Goal: Task Accomplishment & Management: Complete application form

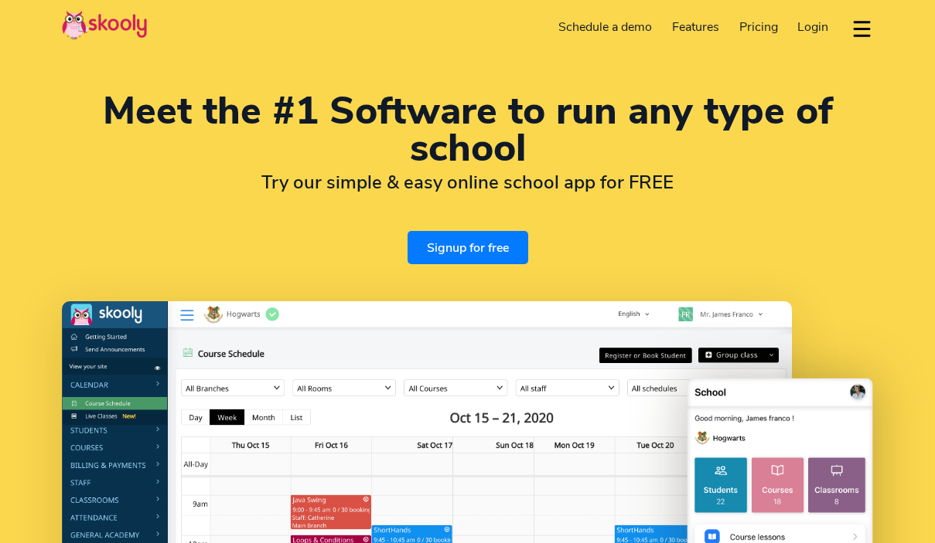
select select "en"
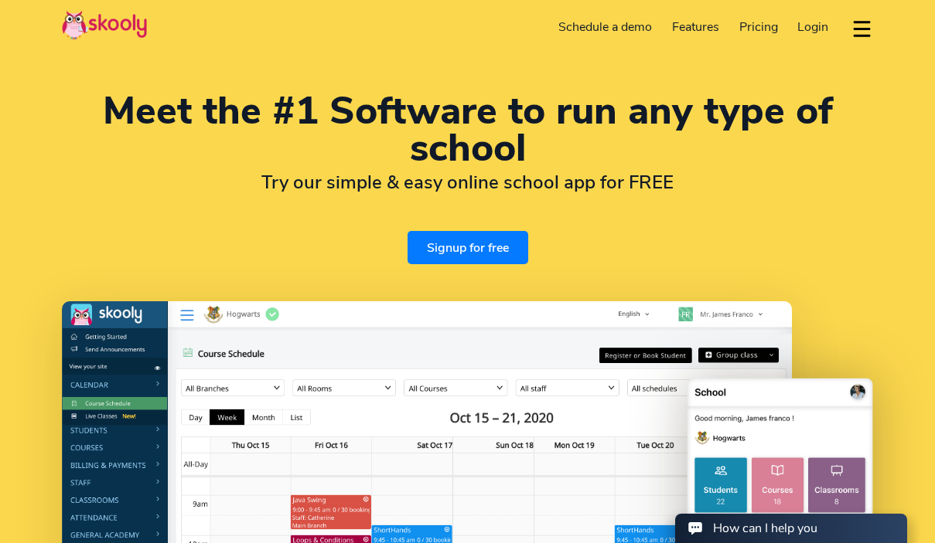
select select "91"
select select "India"
select select "[GEOGRAPHIC_DATA]/[GEOGRAPHIC_DATA]"
click at [819, 35] on span "Login" at bounding box center [812, 27] width 31 height 17
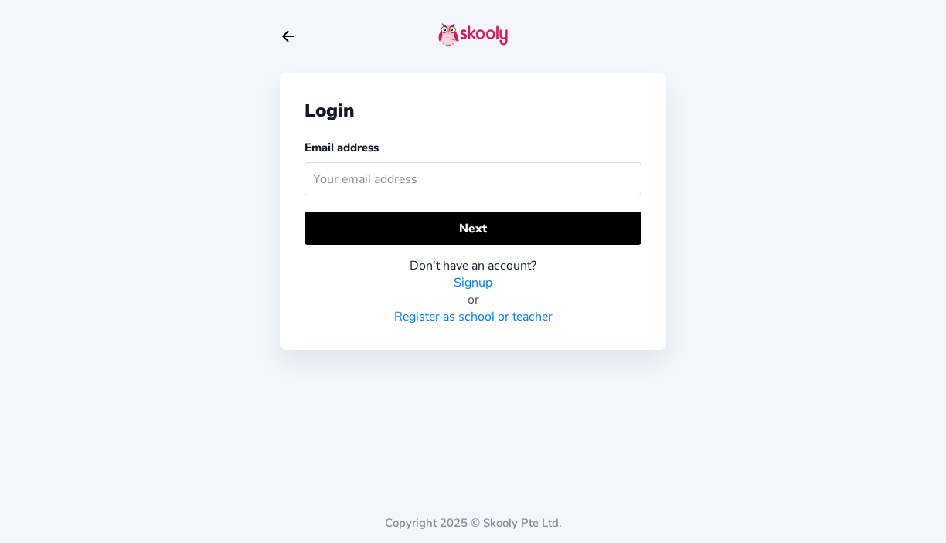
click at [380, 184] on input "text" at bounding box center [473, 178] width 337 height 33
click at [468, 318] on link "Register as school or teacher" at bounding box center [473, 316] width 158 height 17
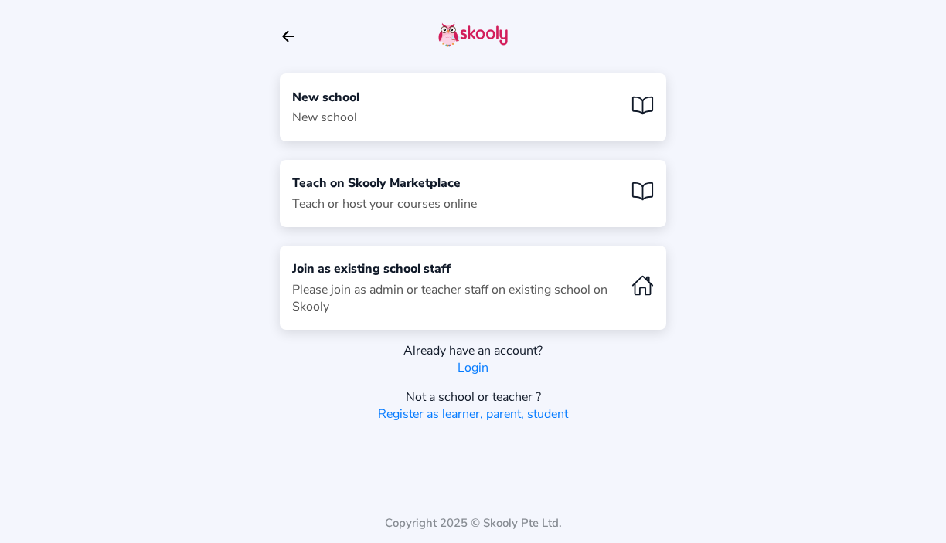
click at [595, 120] on div "New school New school" at bounding box center [473, 106] width 386 height 67
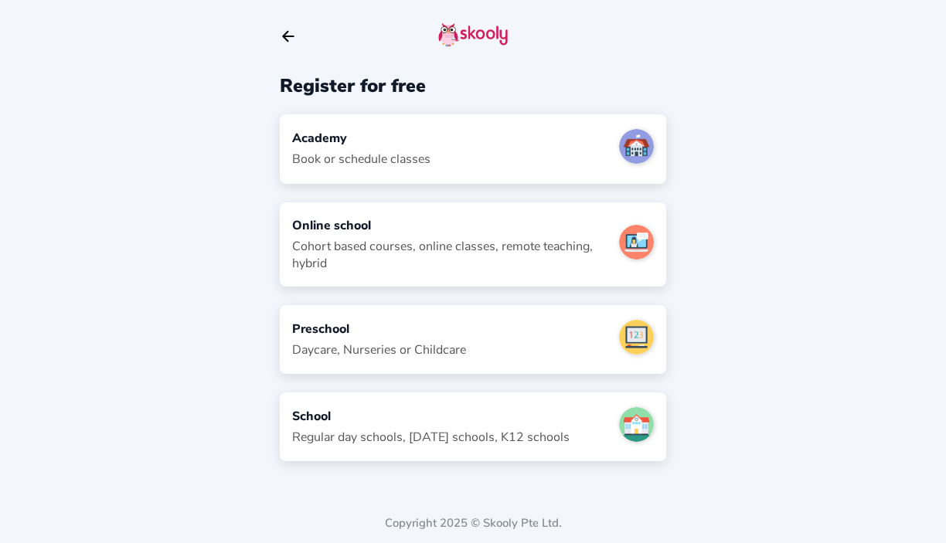
click at [451, 142] on div "Academy Book or schedule classes" at bounding box center [473, 148] width 386 height 69
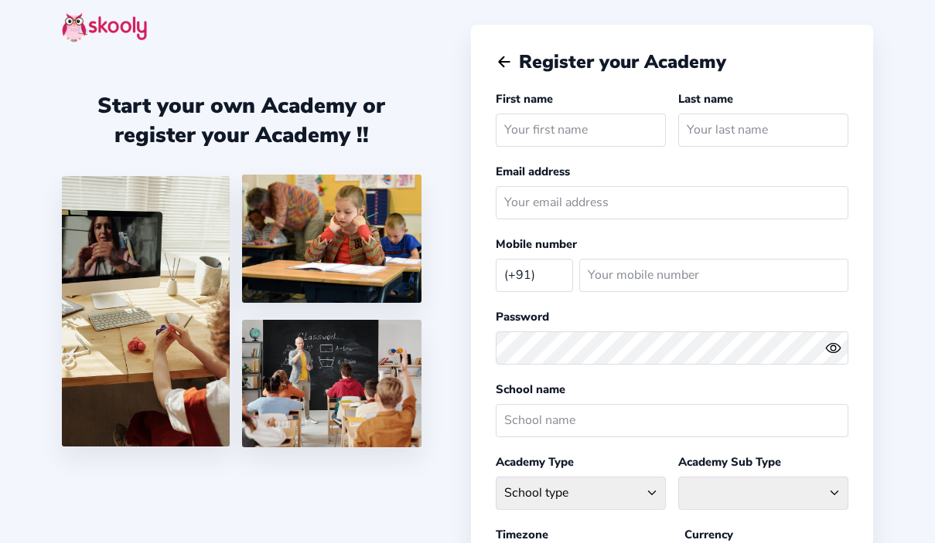
select select "IN"
type input "z"
type input "ZenSphere"
click at [706, 135] on input "text" at bounding box center [763, 130] width 170 height 33
type input "Academy"
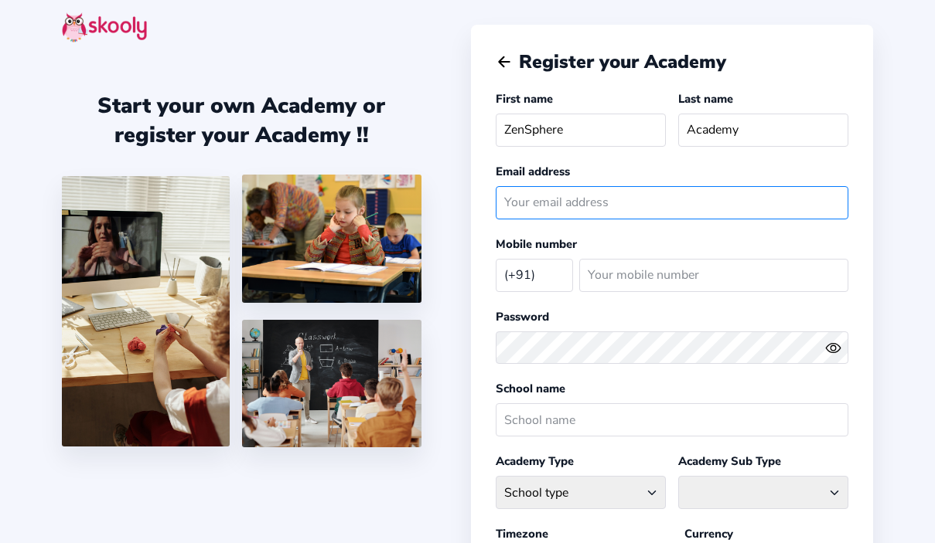
click at [668, 202] on input "email" at bounding box center [671, 202] width 352 height 33
type input "x"
type input "[EMAIL_ADDRESS][DOMAIN_NAME]"
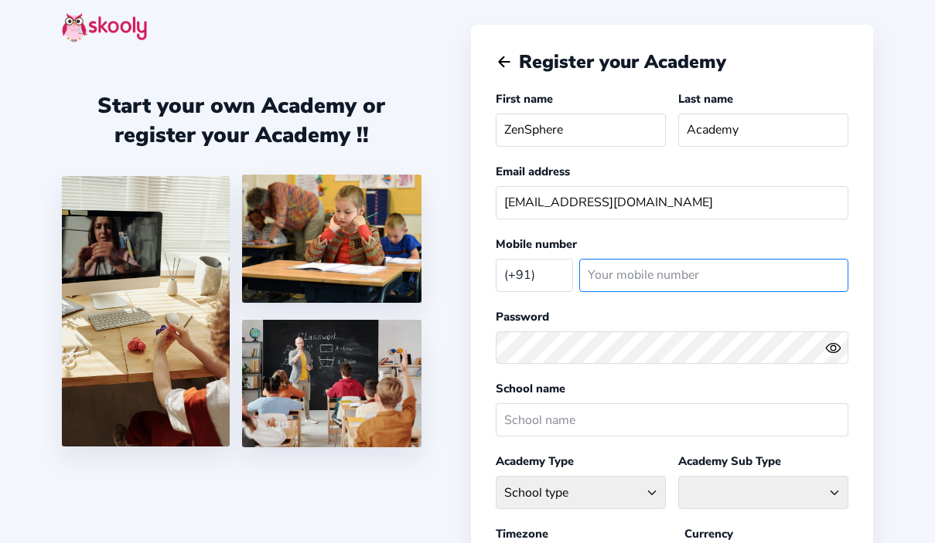
click at [684, 274] on input "number" at bounding box center [713, 275] width 269 height 33
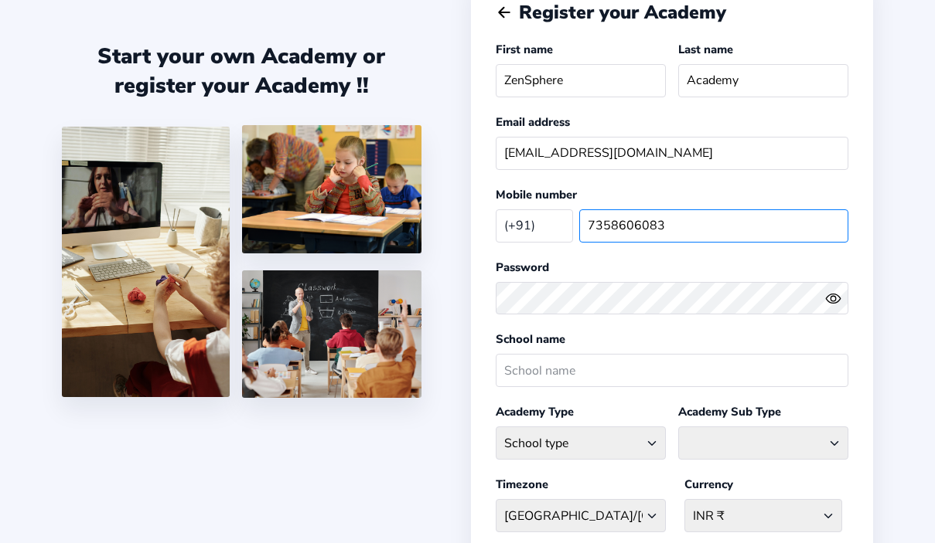
scroll to position [67, 0]
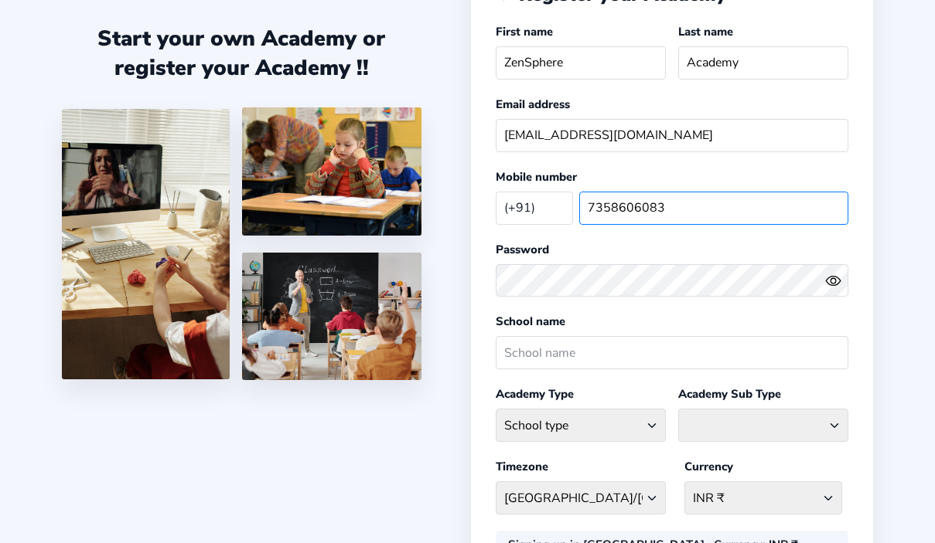
type input "7358606083"
click at [836, 277] on icon "Eye" at bounding box center [833, 281] width 16 height 16
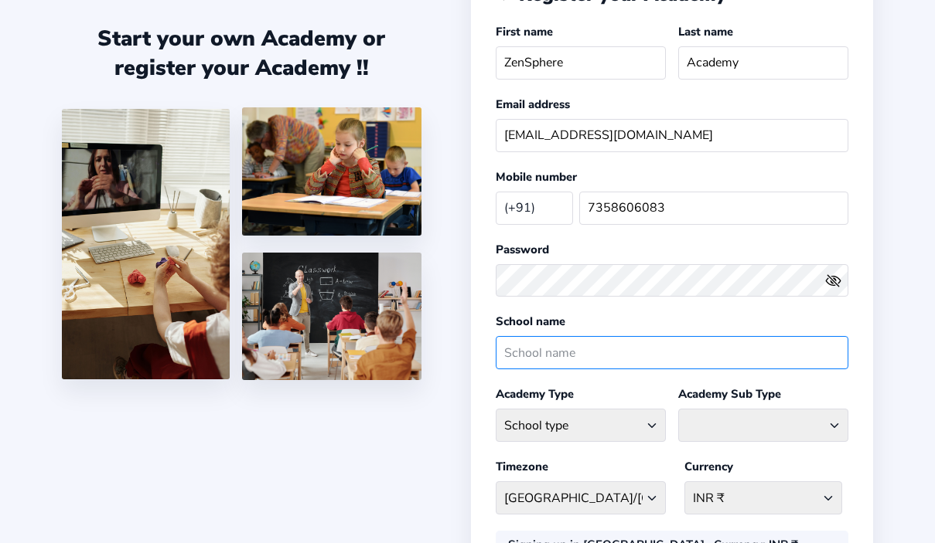
click at [664, 356] on input "text" at bounding box center [671, 352] width 352 height 33
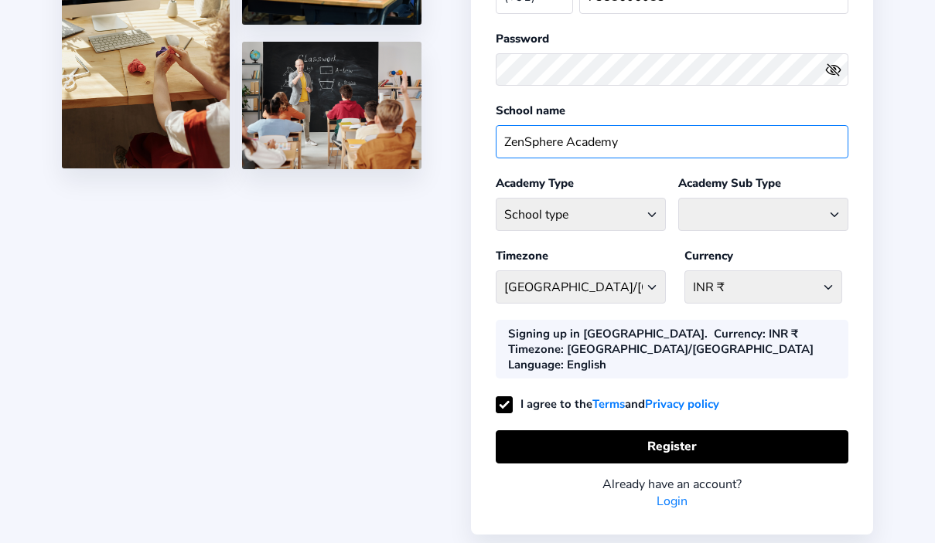
scroll to position [281, 0]
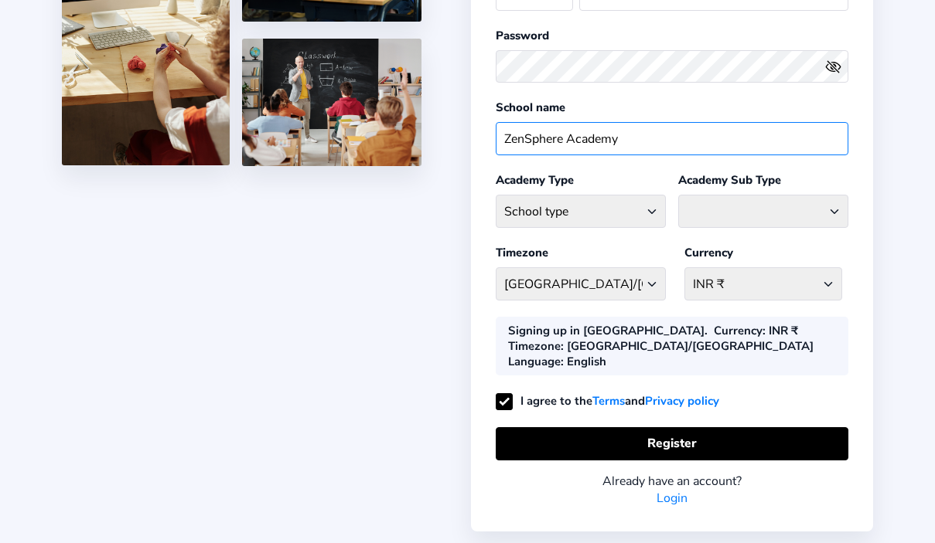
type input "ZenSphere Academy"
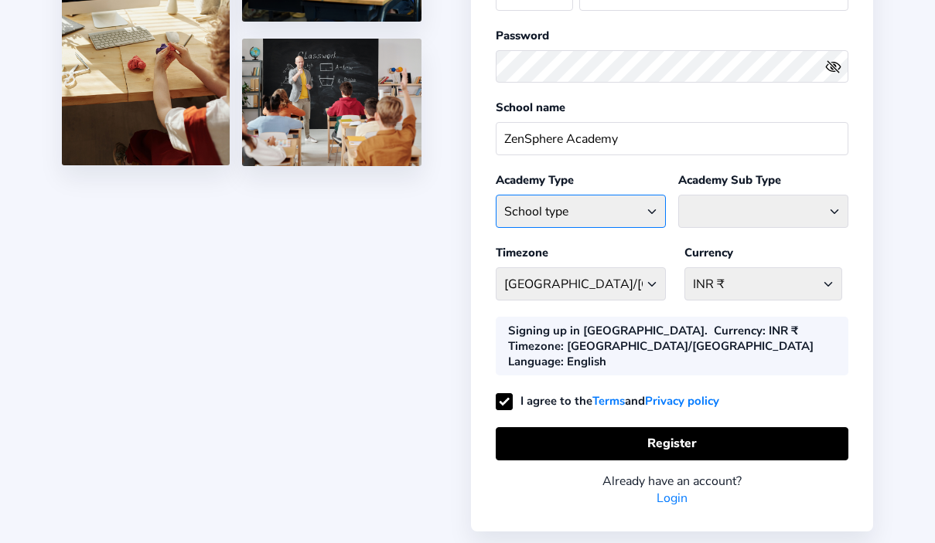
click at [654, 211] on select "School type Academic Afterschool Arts Dance Homeschool Language Martial Arts Mu…" at bounding box center [580, 211] width 170 height 33
select select "GA"
click at [495, 195] on select "School type Academic Afterschool Arts Dance Homeschool Language Martial Arts Mu…" at bounding box center [580, 211] width 170 height 33
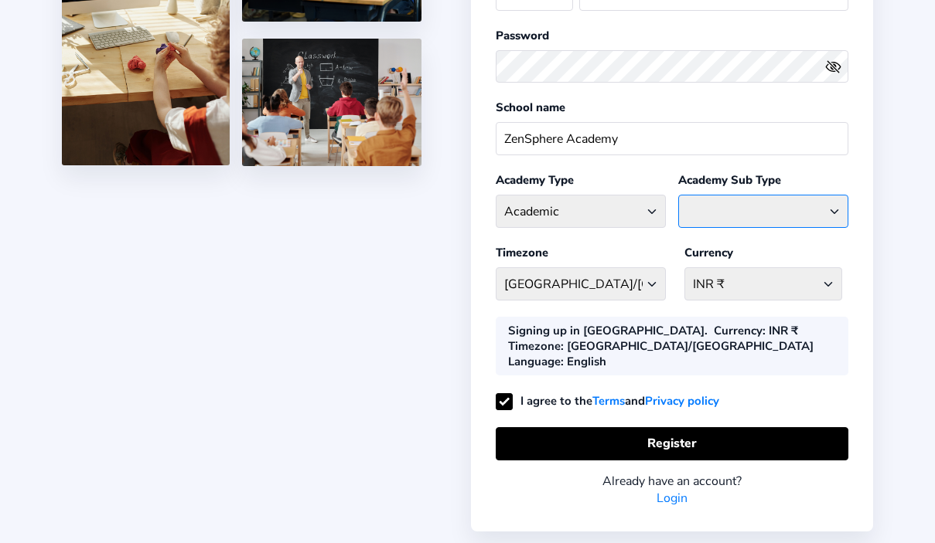
click at [721, 212] on select "Coaching Classes Enrichment Centre [GEOGRAPHIC_DATA] [GEOGRAPHIC_DATA] Math Cen…" at bounding box center [763, 211] width 170 height 33
select select "G"
click at [678, 195] on select "Coaching Classes Enrichment Centre [GEOGRAPHIC_DATA] [GEOGRAPHIC_DATA] Math Cen…" at bounding box center [763, 211] width 170 height 33
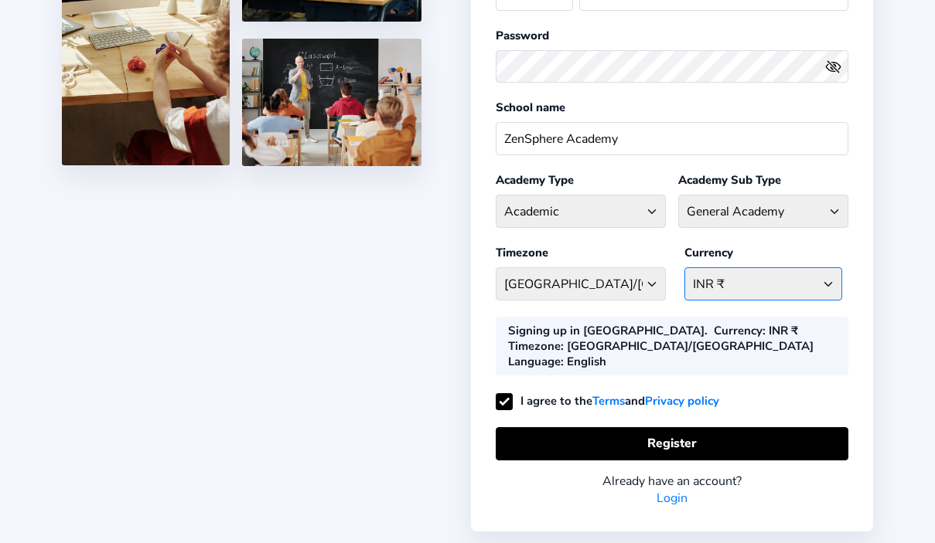
click at [753, 285] on select "INR ₹ [GEOGRAPHIC_DATA] AFN - ؋. [GEOGRAPHIC_DATA] ALL - L [GEOGRAPHIC_DATA] DZ…" at bounding box center [763, 283] width 158 height 33
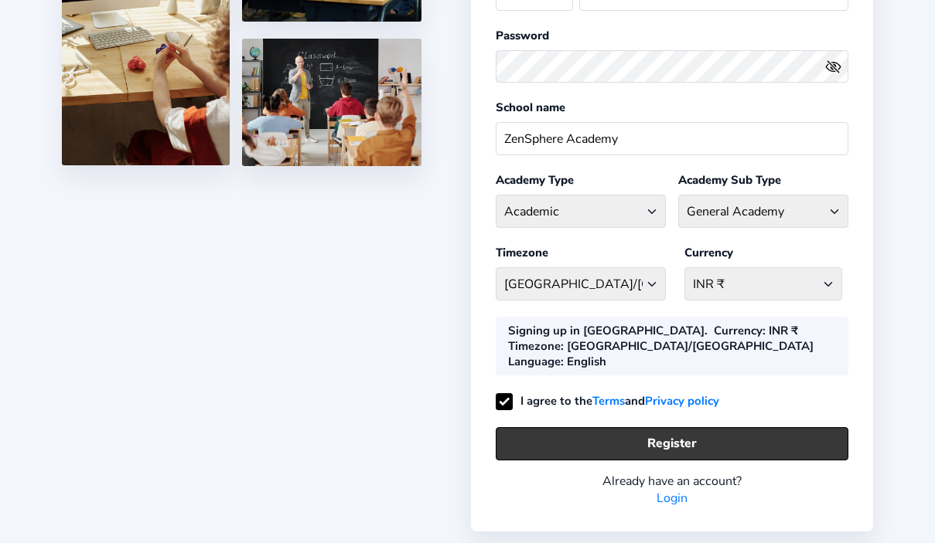
click at [658, 427] on button "Register" at bounding box center [671, 443] width 352 height 33
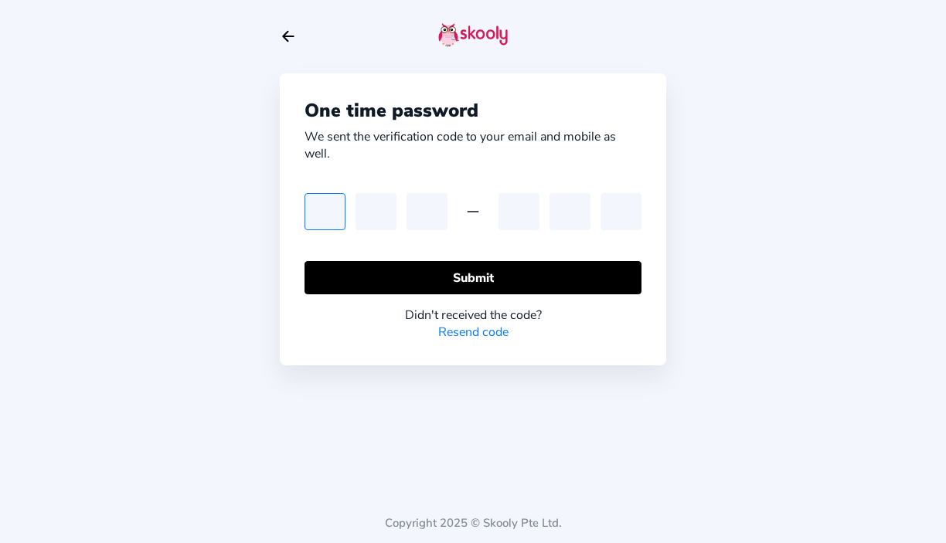
click at [335, 209] on input "text" at bounding box center [325, 211] width 41 height 37
type input "3"
type input "9"
type input "5"
type input "4"
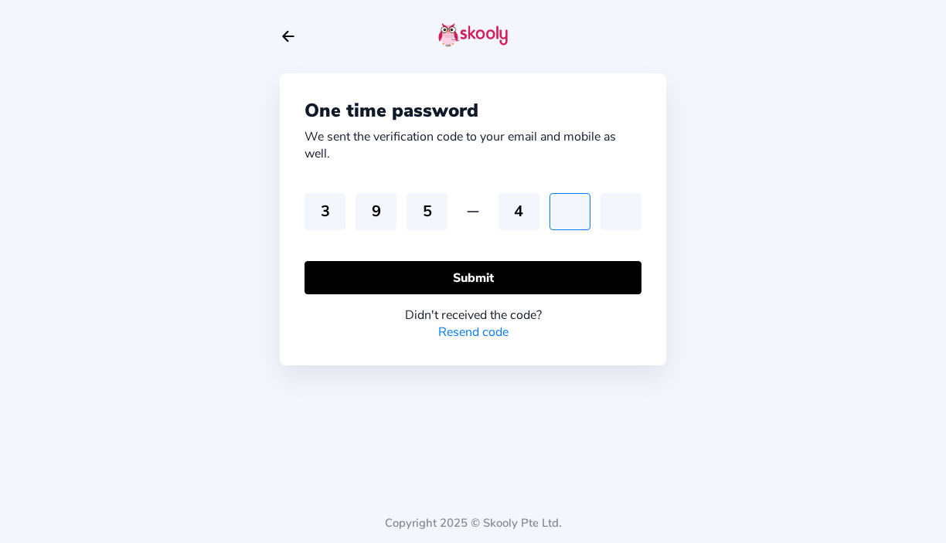
type input "7"
type input "3"
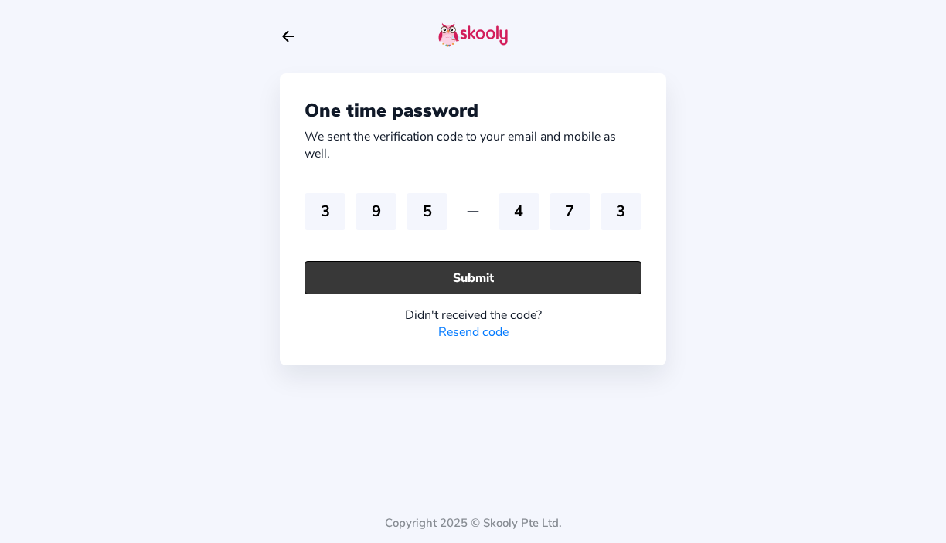
click at [499, 267] on button "Submit" at bounding box center [473, 277] width 337 height 33
